Goal: Check status: Check status

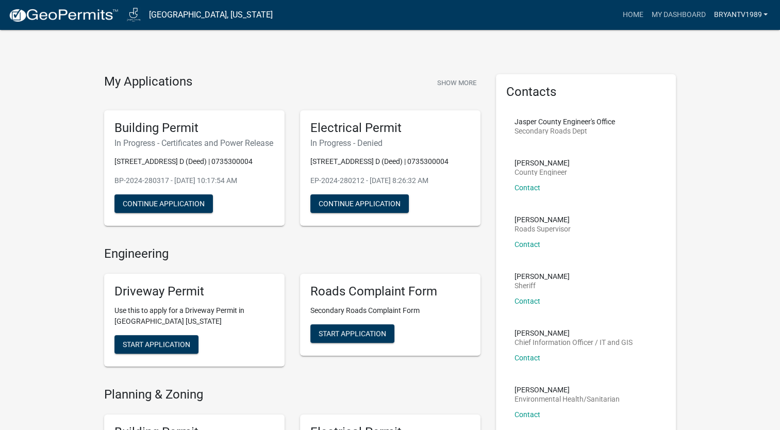
click at [744, 12] on link "BryantV1989" at bounding box center [740, 15] width 62 height 20
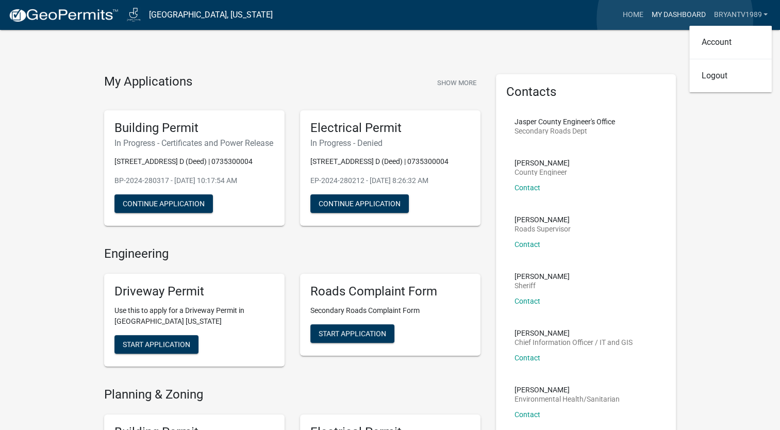
click at [675, 19] on link "My Dashboard" at bounding box center [678, 15] width 62 height 20
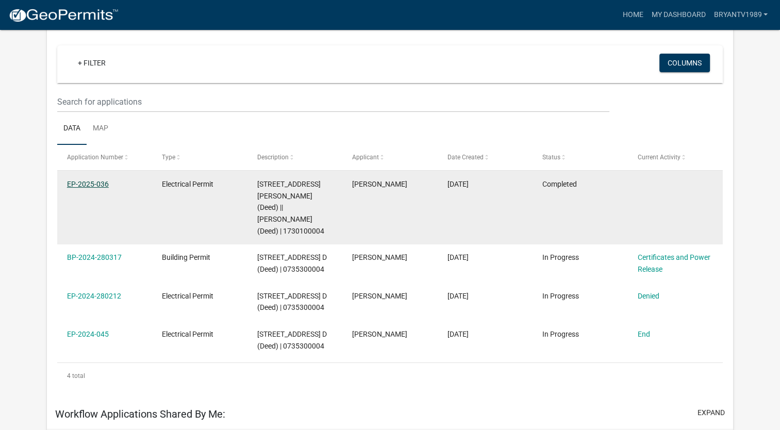
scroll to position [85, 0]
click at [95, 182] on link "EP-2025-036" at bounding box center [88, 184] width 42 height 8
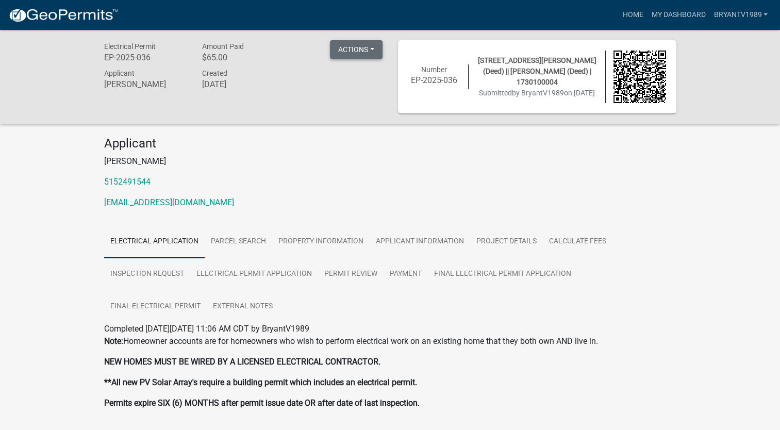
click at [363, 55] on button "Actions" at bounding box center [356, 49] width 53 height 19
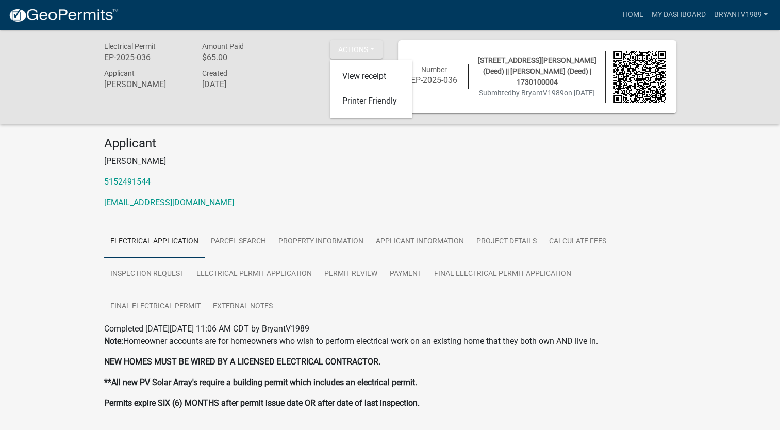
click at [282, 158] on p "[PERSON_NAME]" at bounding box center [390, 161] width 572 height 12
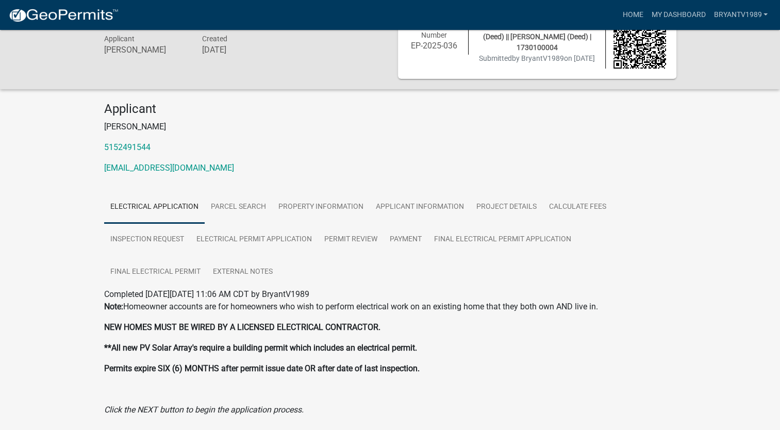
scroll to position [52, 0]
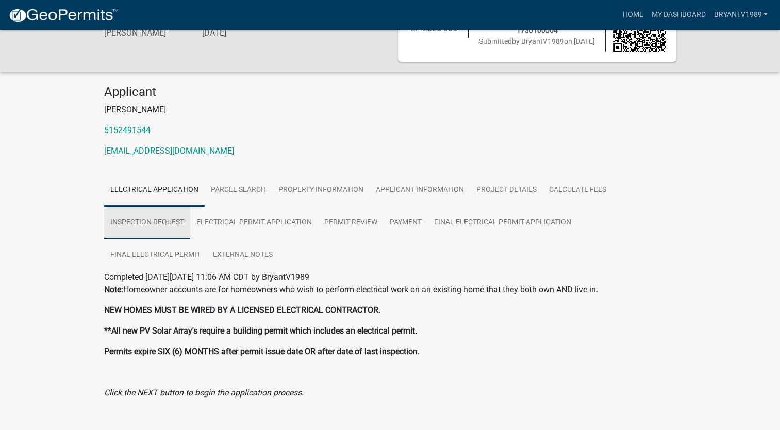
click at [154, 228] on link "Inspection Request" at bounding box center [147, 222] width 86 height 33
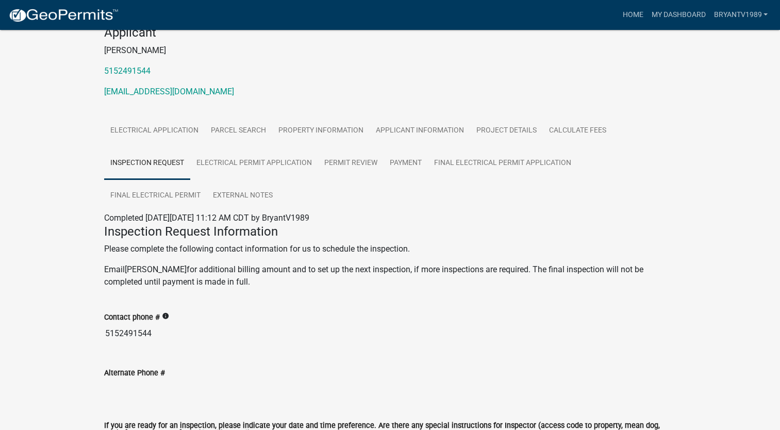
scroll to position [0, 0]
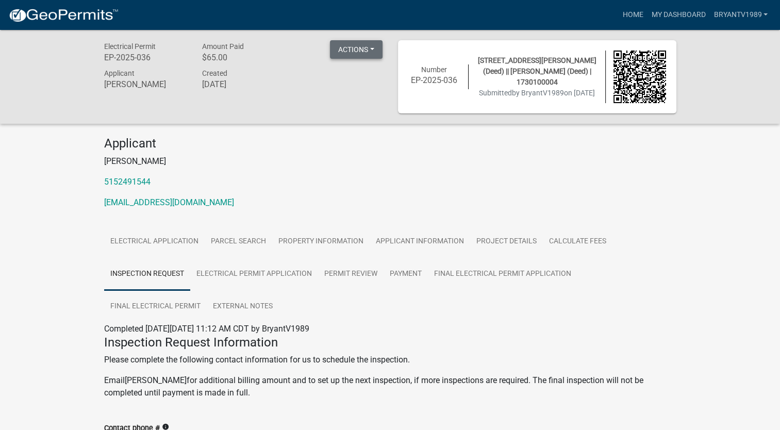
click at [353, 52] on button "Actions" at bounding box center [356, 49] width 53 height 19
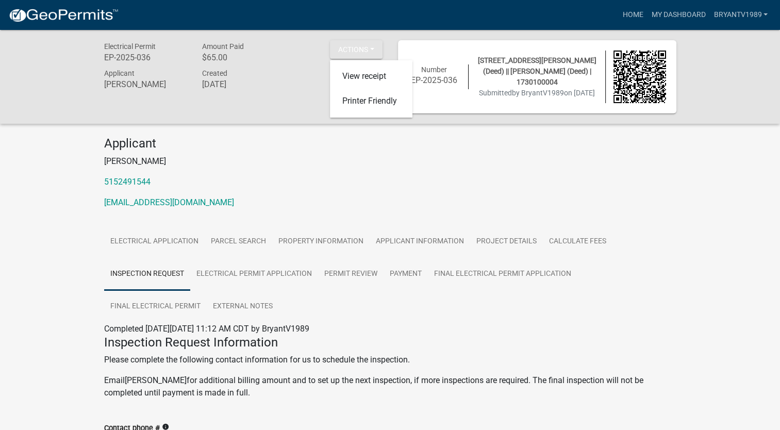
click at [201, 48] on div "Amount Paid $65.00" at bounding box center [243, 53] width 98 height 26
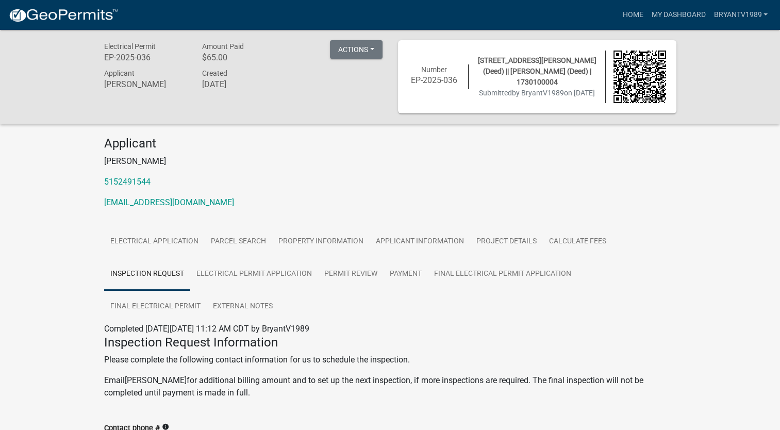
click at [280, 173] on div "Applicant Bryant Vanderpool 5152491544 bvanderpool.89@gmail.com" at bounding box center [390, 176] width 588 height 81
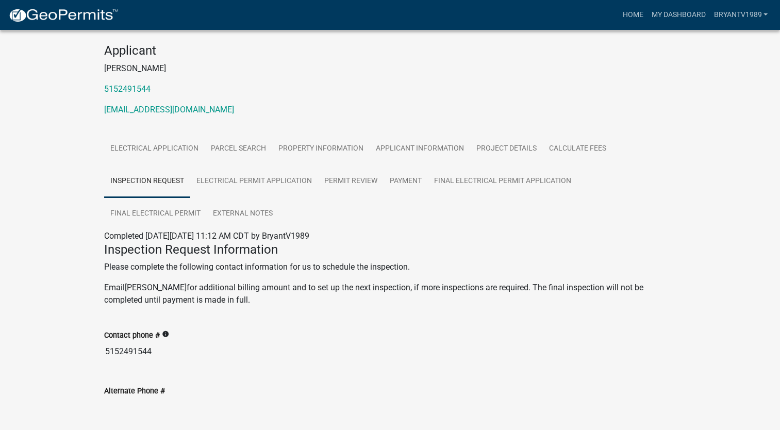
scroll to position [89, 0]
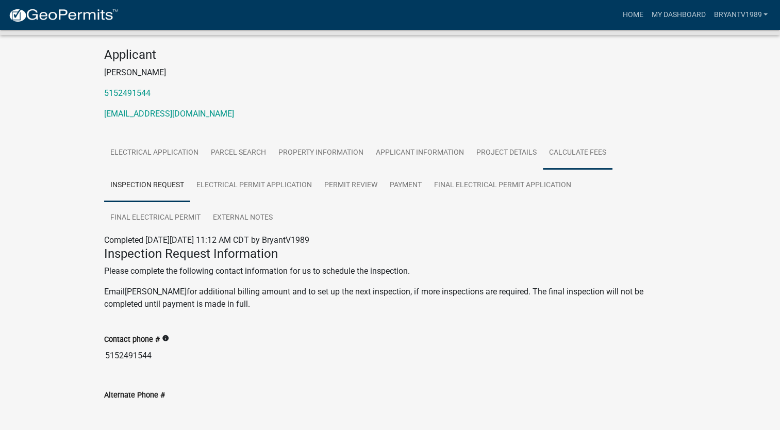
click at [590, 156] on link "Calculate Fees" at bounding box center [578, 153] width 70 height 33
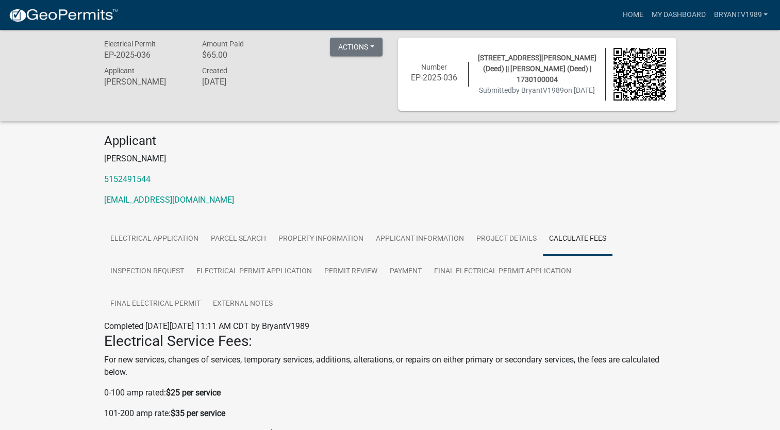
scroll to position [0, 0]
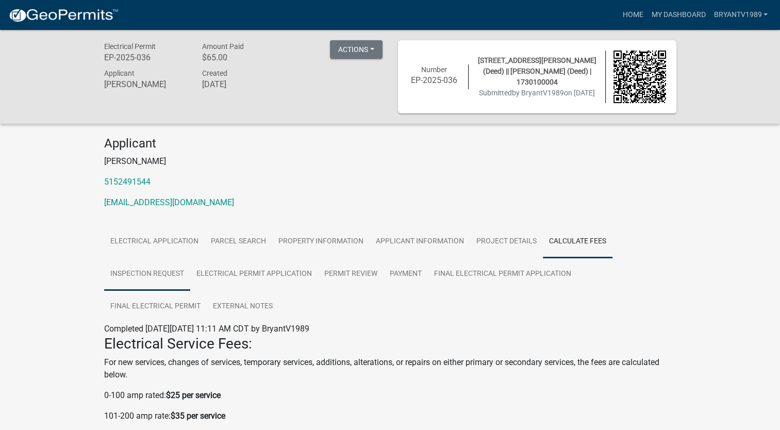
click at [157, 279] on link "Inspection Request" at bounding box center [147, 274] width 86 height 33
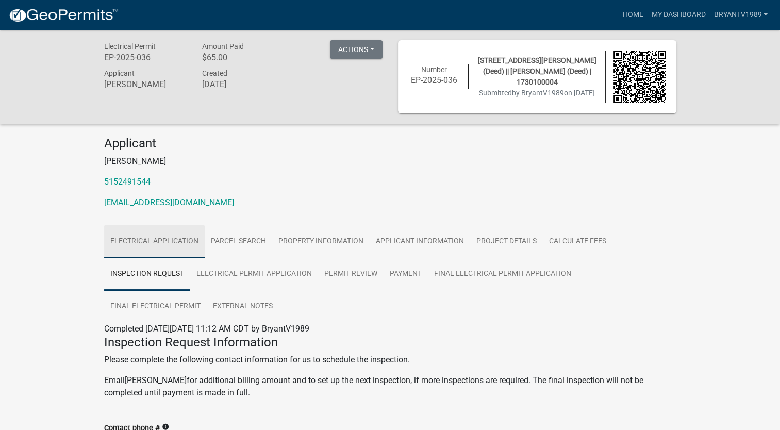
click at [160, 240] on link "Electrical Application" at bounding box center [154, 241] width 101 height 33
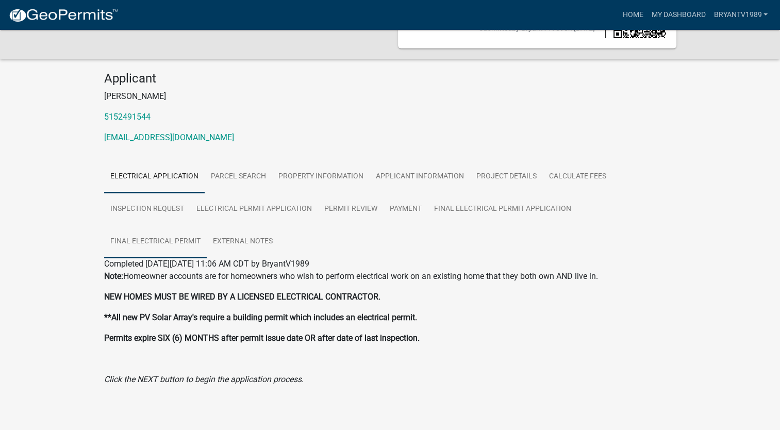
scroll to position [74, 0]
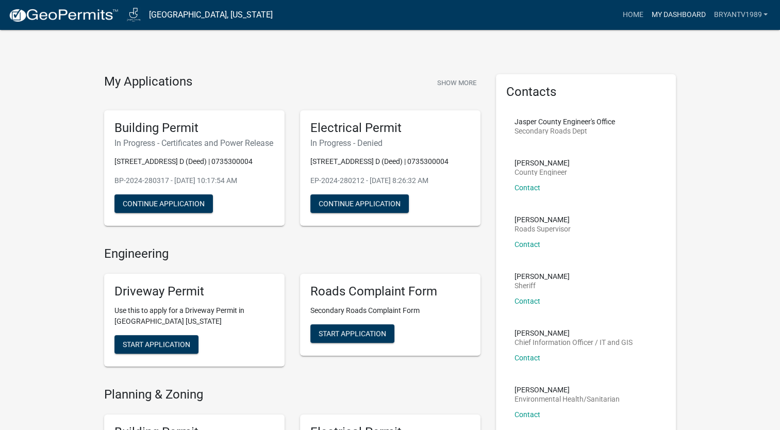
click at [657, 15] on link "My Dashboard" at bounding box center [678, 15] width 62 height 20
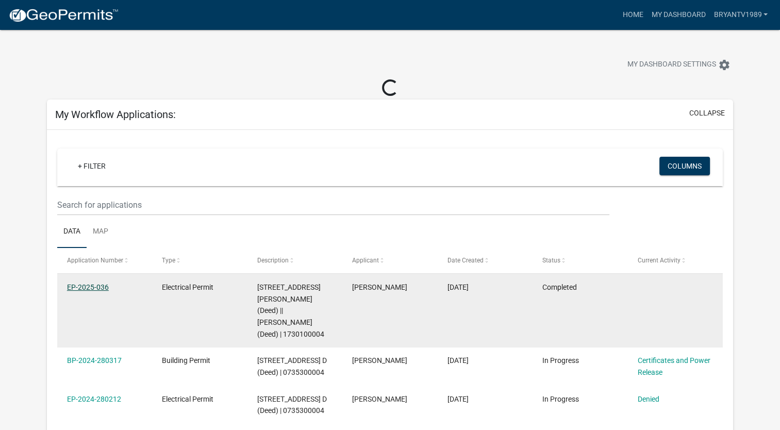
click at [83, 286] on link "EP-2025-036" at bounding box center [88, 287] width 42 height 8
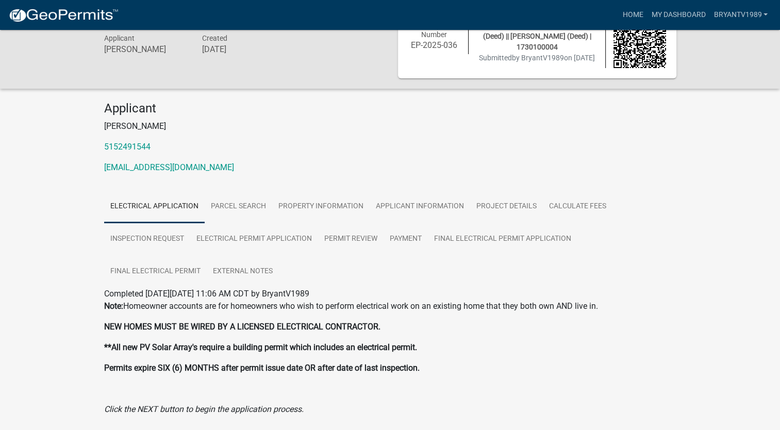
scroll to position [52, 0]
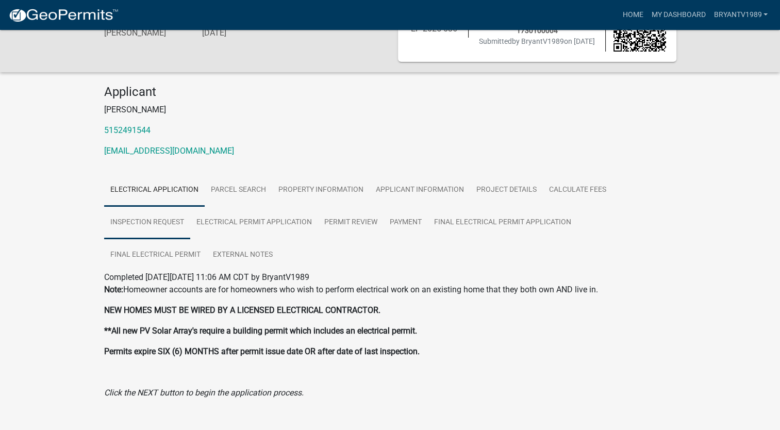
click at [165, 228] on link "Inspection Request" at bounding box center [147, 222] width 86 height 33
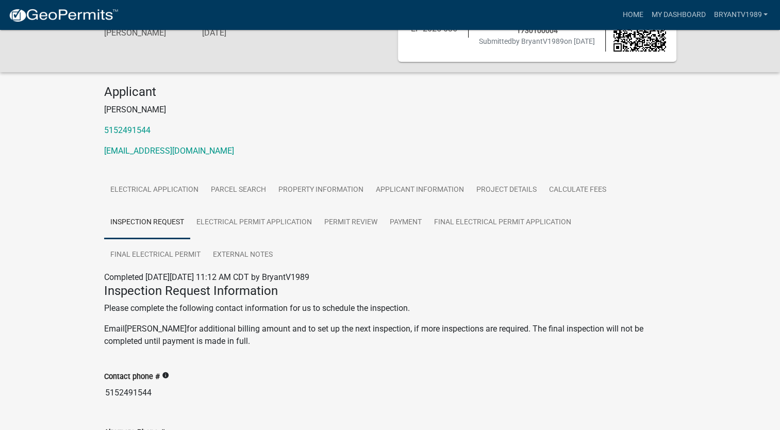
scroll to position [103, 0]
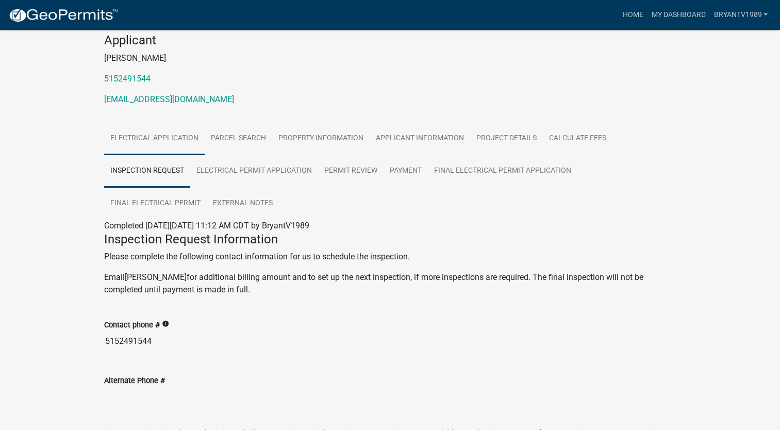
click at [159, 143] on link "Electrical Application" at bounding box center [154, 138] width 101 height 33
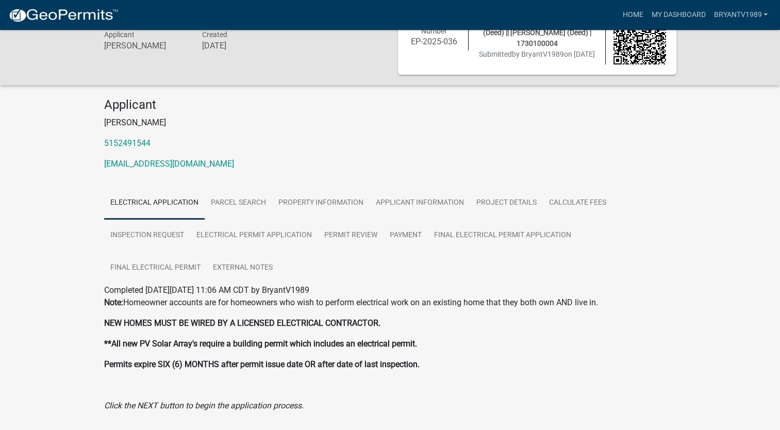
scroll to position [0, 0]
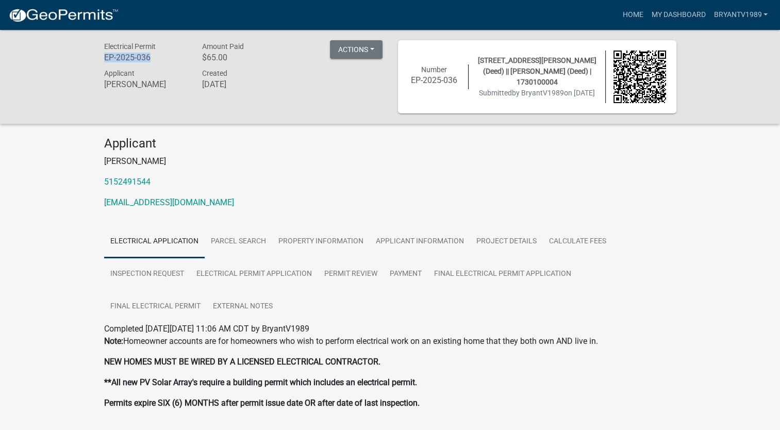
drag, startPoint x: 150, startPoint y: 57, endPoint x: 104, endPoint y: 58, distance: 46.4
click at [104, 58] on h6 "EP-2025-036" at bounding box center [145, 58] width 82 height 10
copy h6 "EP-2025-036"
click at [208, 118] on div "Electrical Permit EP-2025-036 Amount Paid $65.00 Actions View receipt Printer F…" at bounding box center [390, 77] width 780 height 94
